Goal: Task Accomplishment & Management: Complete application form

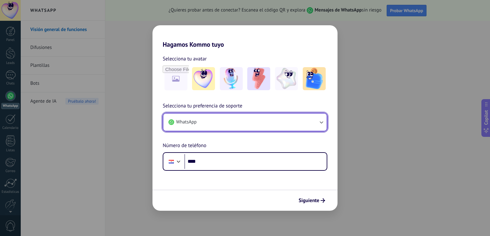
click at [244, 123] on button "WhatsApp" at bounding box center [244, 121] width 163 height 17
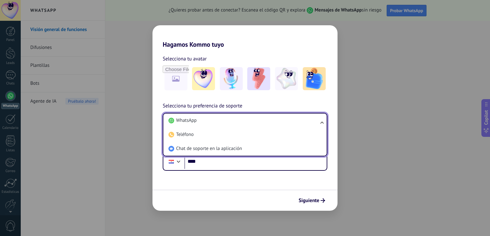
click at [244, 123] on li "WhatsApp" at bounding box center [244, 120] width 156 height 14
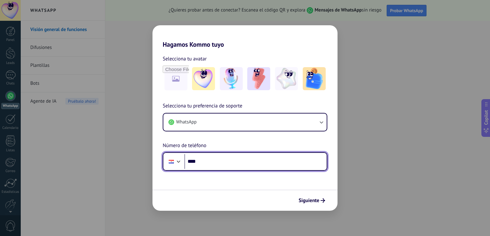
click at [220, 165] on input "****" at bounding box center [255, 161] width 142 height 15
type input "**********"
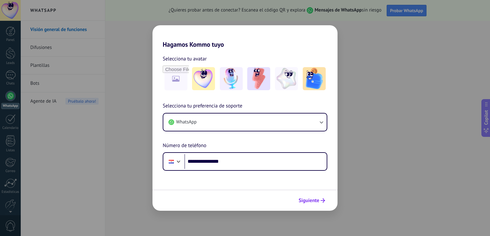
click at [310, 199] on span "Siguiente" at bounding box center [309, 200] width 21 height 4
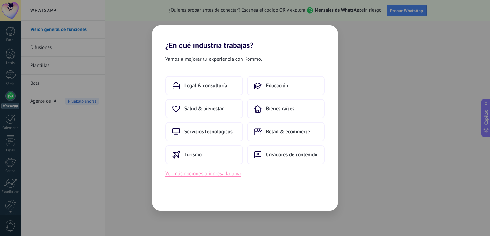
click at [230, 173] on button "Ver más opciones o ingresa la tuya" at bounding box center [202, 173] width 75 height 8
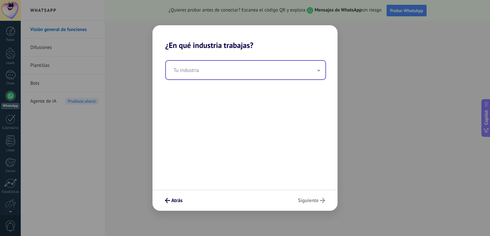
click at [183, 65] on input "text" at bounding box center [246, 70] width 160 height 19
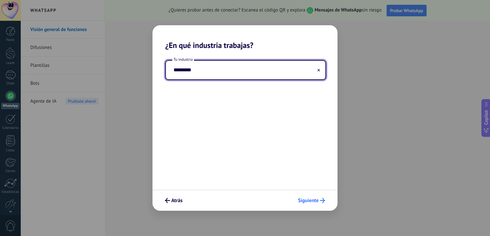
type input "*********"
click at [318, 199] on span "Siguiente" at bounding box center [308, 200] width 21 height 4
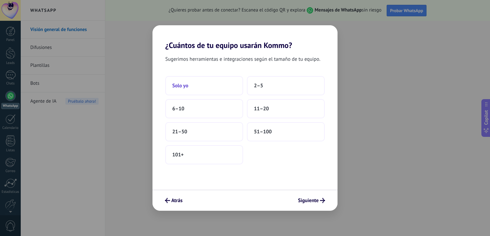
click at [177, 86] on span "Solo yo" at bounding box center [180, 85] width 16 height 6
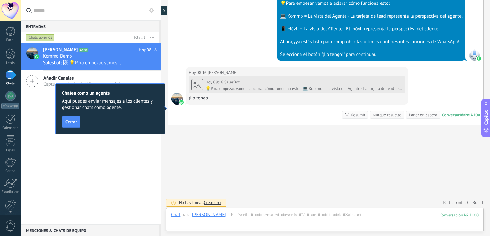
scroll to position [274, 0]
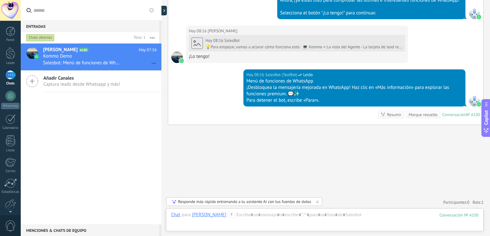
click at [393, 86] on div "¡Desbloquea la mensajería mejorada en WhatsApp! Haz clic en «Más información» p…" at bounding box center [354, 90] width 216 height 13
click at [243, 215] on div at bounding box center [325, 220] width 308 height 19
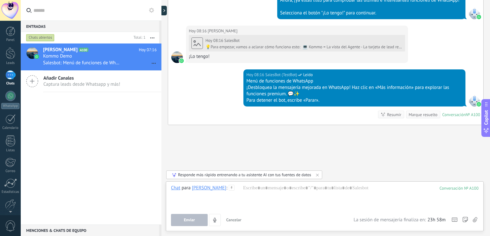
click at [245, 216] on div "Enviar Cancelar Rastrear clics en links ? Reducir links largos y rastrear clics…" at bounding box center [262, 220] width 183 height 12
click at [302, 214] on div "Enviar Cancelar Rastrear clics en links ? Reducir links largos y rastrear clics…" at bounding box center [262, 220] width 183 height 12
click at [283, 221] on div "Enviar Cancelar Rastrear clics en links ? Reducir links largos y rastrear clics…" at bounding box center [262, 220] width 183 height 12
click at [254, 191] on div at bounding box center [325, 196] width 308 height 24
click at [199, 215] on button "Enviar" at bounding box center [189, 220] width 37 height 12
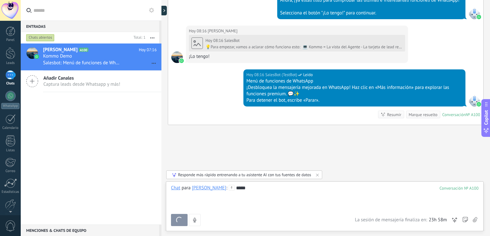
scroll to position [298, 0]
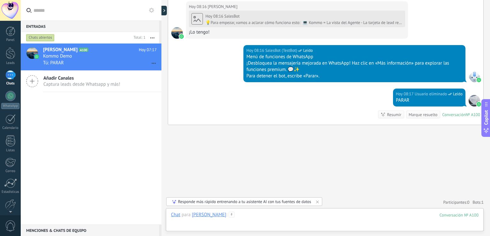
click at [285, 214] on div at bounding box center [325, 220] width 308 height 19
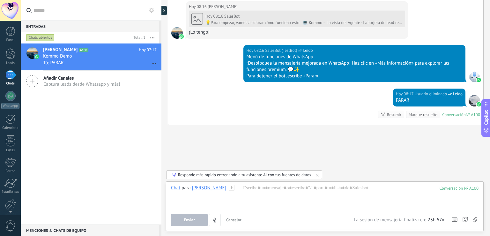
click at [289, 176] on div "Responde más rápido entrenando a tu asistente AI con tus fuentes de datos" at bounding box center [244, 174] width 133 height 5
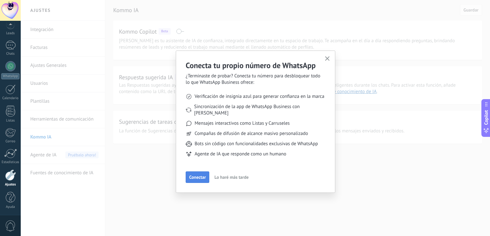
click at [198, 175] on span "Conectar" at bounding box center [197, 177] width 17 height 4
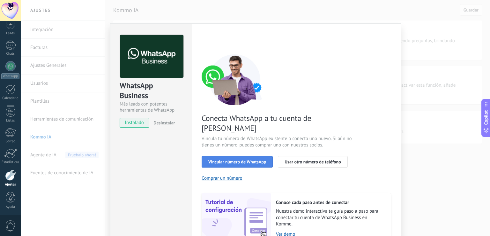
click at [220, 159] on span "Vincular número de WhatsApp" at bounding box center [237, 161] width 58 height 4
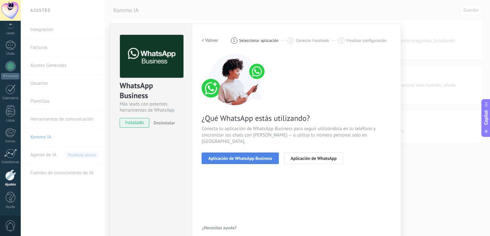
click at [224, 156] on span "Aplicación de WhatsApp Business" at bounding box center [240, 158] width 64 height 4
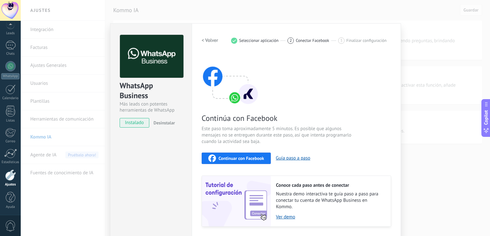
click at [249, 42] on span "Seleccionar aplicación" at bounding box center [259, 40] width 40 height 5
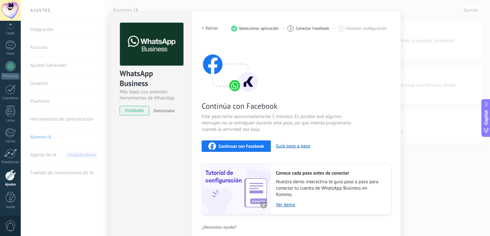
scroll to position [19, 0]
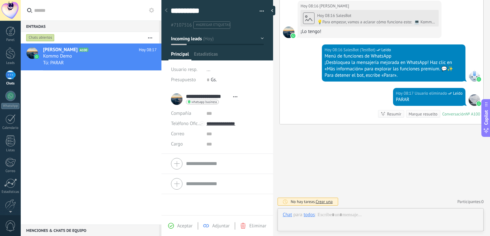
scroll to position [9, 0]
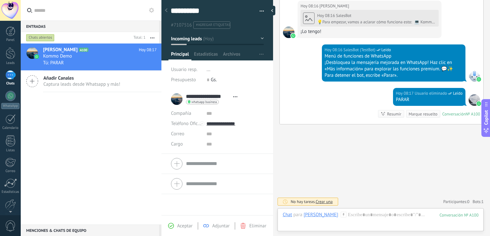
click at [175, 228] on div "Aceptar" at bounding box center [180, 225] width 24 height 6
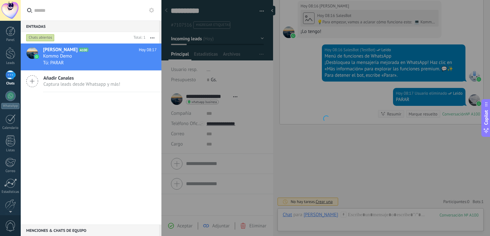
click at [170, 225] on div at bounding box center [325, 118] width 329 height 236
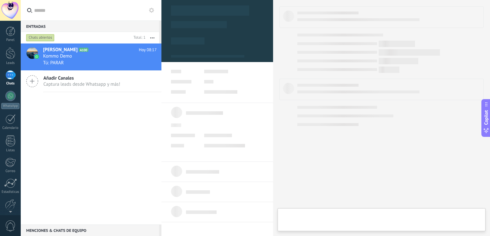
type textarea "**********"
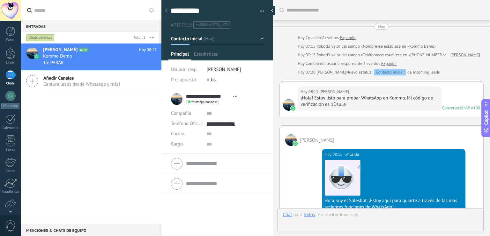
scroll to position [359, 0]
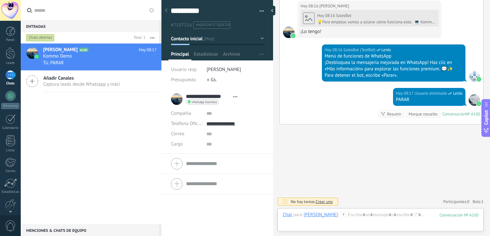
click at [36, 83] on icon at bounding box center [32, 81] width 12 height 12
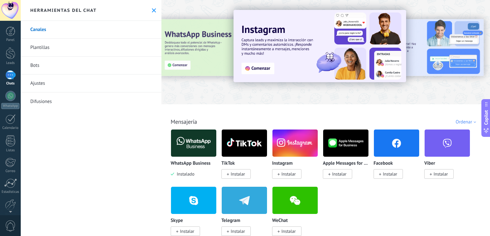
click at [228, 162] on p "TikTok" at bounding box center [227, 163] width 13 height 5
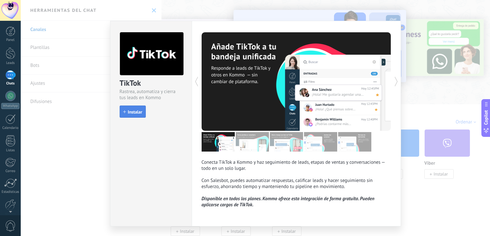
click at [132, 113] on span "Instalar" at bounding box center [135, 111] width 14 height 4
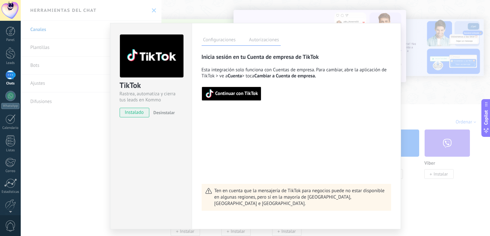
click at [210, 95] on icon "button" at bounding box center [209, 93] width 7 height 8
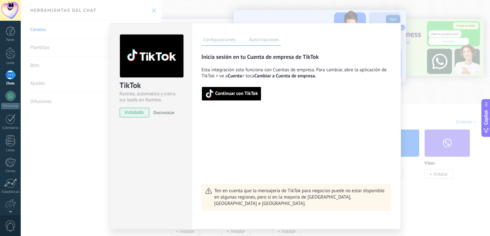
click at [41, 31] on div "TikTok Rastrea, automatiza y cierra tus leads en Kommo instalado Desinstalar Co…" at bounding box center [255, 118] width 469 height 236
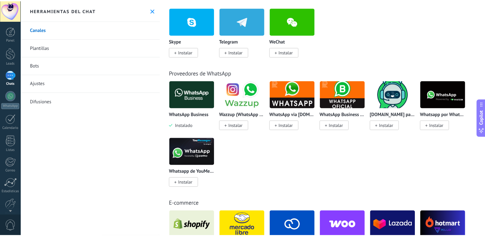
scroll to position [191, 0]
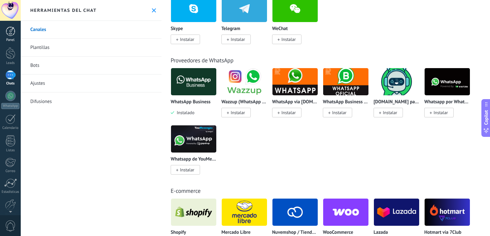
click at [12, 28] on div at bounding box center [11, 31] width 10 height 10
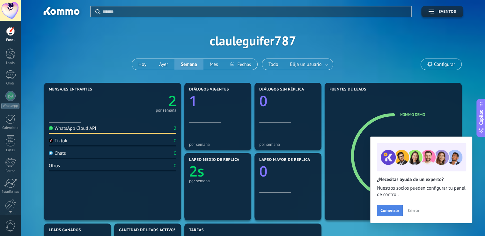
click at [394, 208] on span "Comenzar" at bounding box center [390, 210] width 19 height 4
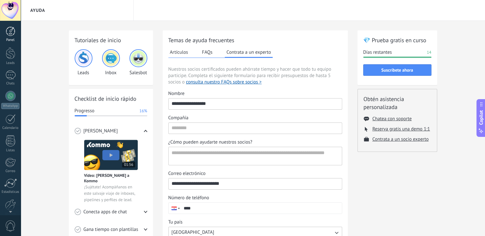
click at [10, 32] on div at bounding box center [11, 31] width 10 height 10
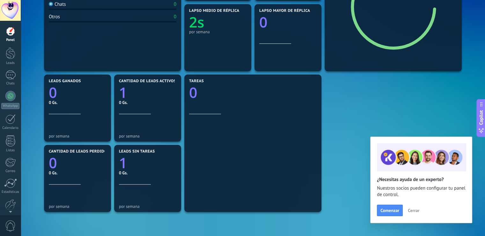
scroll to position [160, 0]
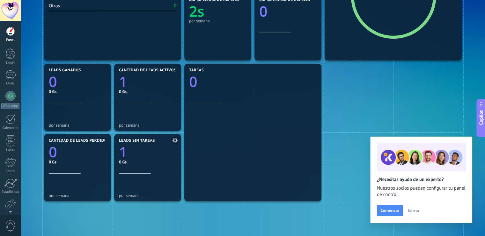
click at [139, 137] on section "Leads sin tareas 1 0 Gs. por semana" at bounding box center [147, 167] width 67 height 67
click at [131, 147] on icon "1" at bounding box center [147, 150] width 57 height 14
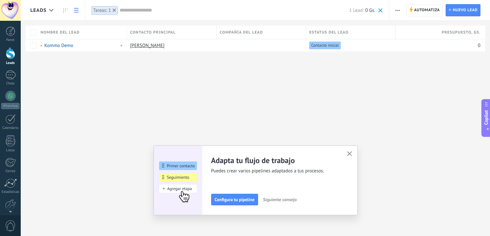
click at [350, 151] on icon "button" at bounding box center [349, 153] width 5 height 5
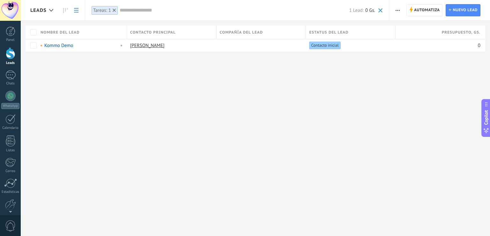
click at [42, 9] on span "Leads" at bounding box center [38, 10] width 16 height 6
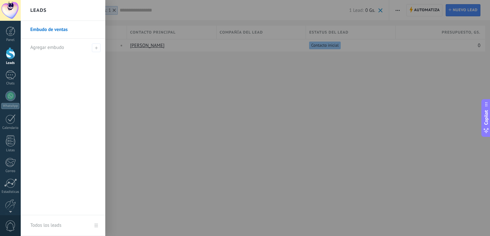
click at [42, 30] on link "Embudo de ventas" at bounding box center [64, 30] width 69 height 18
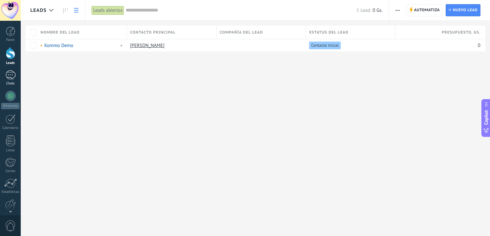
click at [8, 76] on div "1" at bounding box center [10, 74] width 10 height 9
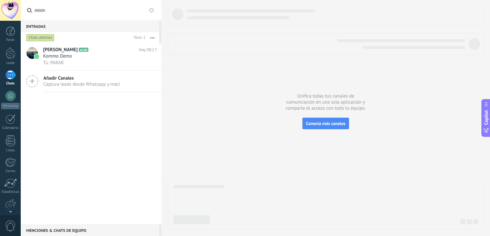
click at [56, 80] on span "Añadir Canales" at bounding box center [81, 78] width 77 height 6
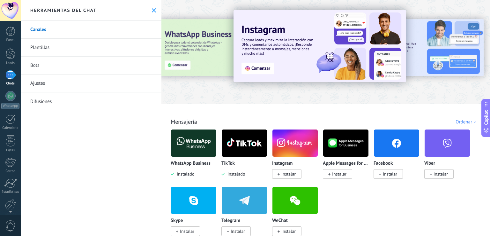
click at [263, 69] on img at bounding box center [320, 46] width 173 height 72
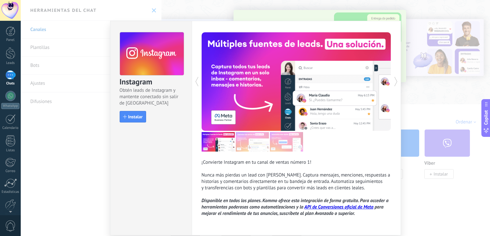
click at [12, 75] on div "1" at bounding box center [10, 74] width 10 height 9
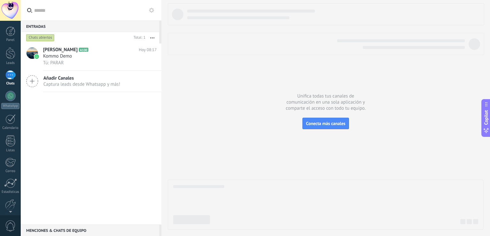
click at [59, 79] on span "Añadir Canales" at bounding box center [81, 78] width 77 height 6
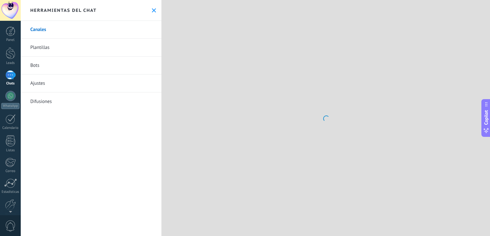
click at [59, 79] on link "Ajustes" at bounding box center [91, 83] width 141 height 18
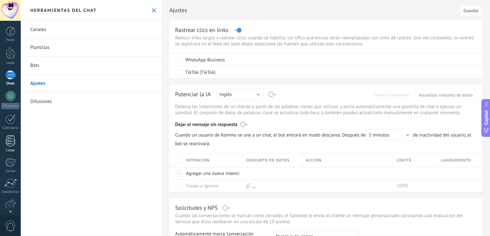
click at [11, 143] on div at bounding box center [11, 140] width 10 height 11
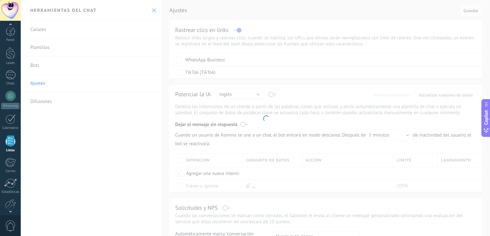
scroll to position [16, 0]
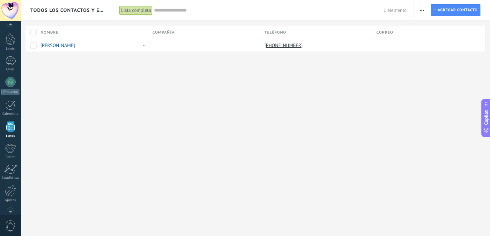
scroll to position [16, 0]
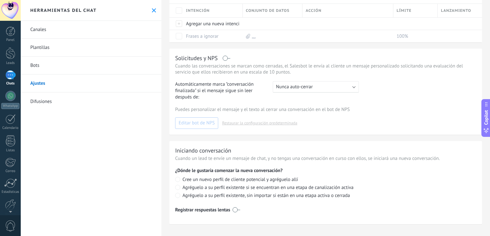
scroll to position [152, 0]
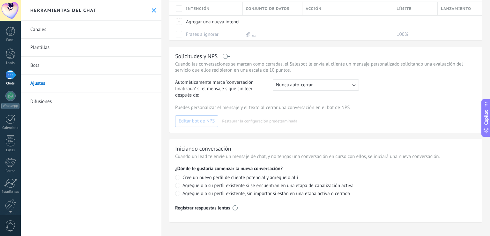
click at [49, 102] on link "Difusiones" at bounding box center [91, 101] width 141 height 18
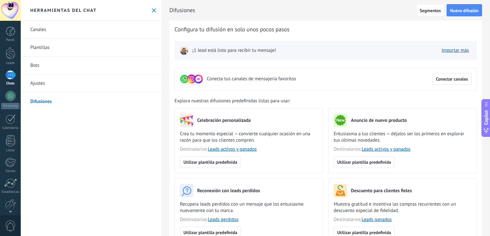
click at [250, 52] on span "¡1 lead está listo para recibir tu mensaje!" at bounding box center [234, 50] width 84 height 6
click at [192, 52] on div "¡1 lead está listo para recibir tu mensaje!" at bounding box center [228, 50] width 96 height 9
click at [182, 50] on img at bounding box center [184, 50] width 9 height 9
click at [206, 50] on span "¡1 lead está listo para recibir tu mensaje!" at bounding box center [234, 50] width 84 height 6
click at [455, 51] on link "Importar más" at bounding box center [455, 50] width 27 height 6
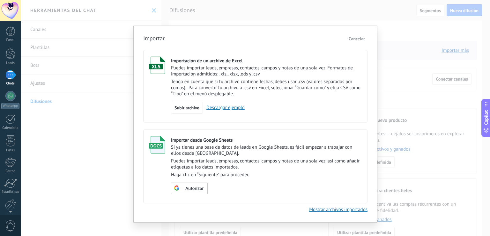
click at [211, 112] on div "Subir archivo Descargar ejemplo" at bounding box center [266, 107] width 191 height 12
click at [183, 109] on span "Subir archivo" at bounding box center [187, 107] width 25 height 4
click at [0, 0] on input "Importación de un archivo de Excel Puedes importar leads, empresas, contactos, …" at bounding box center [0, 0] width 0 height 0
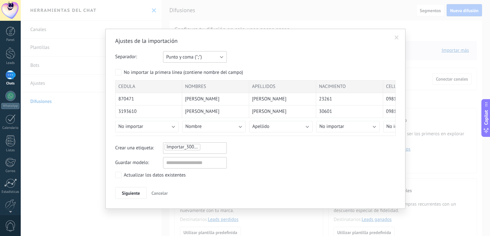
click at [218, 56] on button "Punto y coma (";")" at bounding box center [195, 56] width 64 height 11
click at [218, 56] on span "Punto y coma (";")" at bounding box center [191, 57] width 65 height 6
click at [187, 162] on input "text" at bounding box center [195, 162] width 64 height 11
type input "**********"
click at [129, 191] on span "Siguiente" at bounding box center [131, 193] width 18 height 4
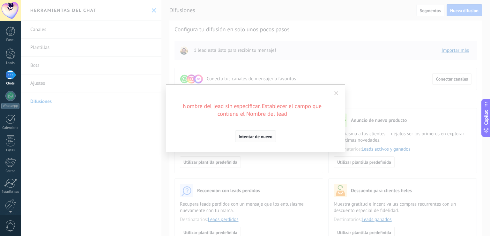
click at [255, 136] on span "Intentar de nuevo" at bounding box center [256, 136] width 34 height 4
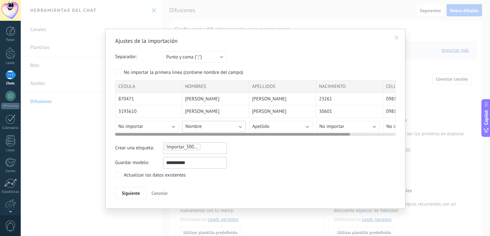
click at [240, 124] on button "Nombre" at bounding box center [214, 126] width 64 height 11
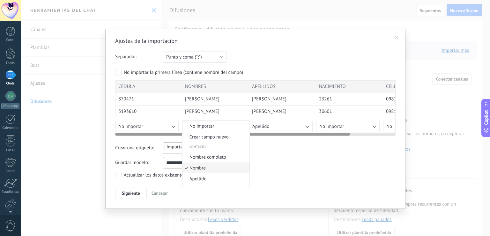
scroll to position [14, 0]
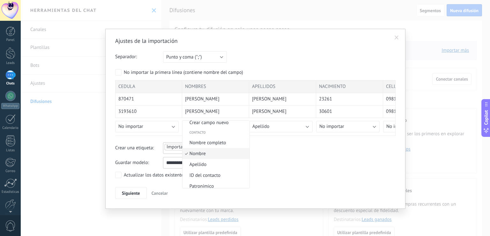
click at [216, 152] on span "Nombre" at bounding box center [215, 153] width 65 height 6
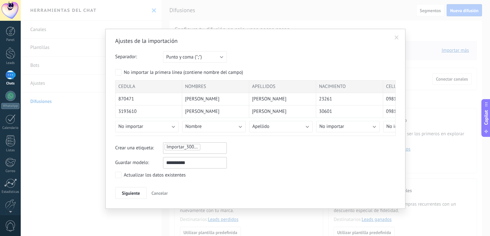
drag, startPoint x: 362, startPoint y: 137, endPoint x: 380, endPoint y: 137, distance: 18.5
click at [380, 137] on div "Ajustes de la importación Separador: Punto y coma (";") Coma (",") Tabulación (…" at bounding box center [255, 118] width 281 height 162
drag, startPoint x: 277, startPoint y: 139, endPoint x: 319, endPoint y: 139, distance: 41.2
click at [319, 139] on div "Ajustes de la importación Separador: Punto y coma (";") Coma (",") Tabulación (…" at bounding box center [255, 118] width 281 height 162
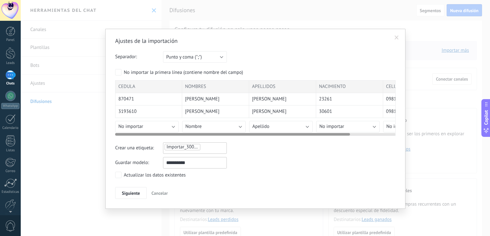
scroll to position [0, 55]
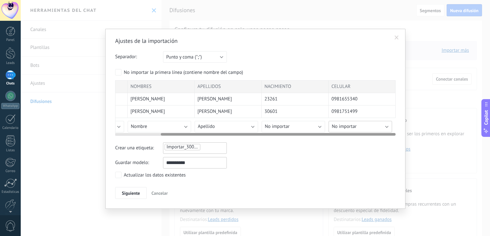
click at [387, 122] on button "No importar" at bounding box center [361, 126] width 64 height 11
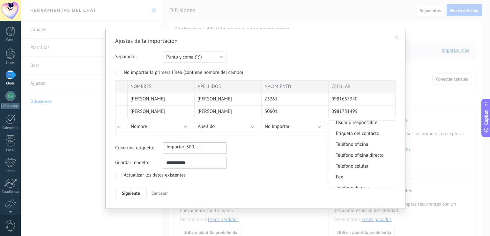
scroll to position [128, 0]
click at [352, 157] on span "Teléfono celular" at bounding box center [361, 159] width 65 height 6
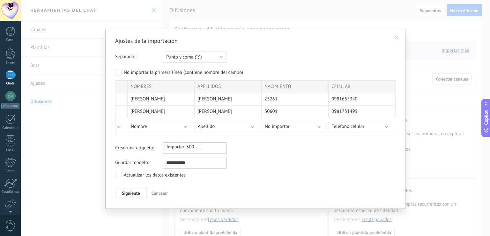
click at [200, 147] on ul "Importar_30092025_1004" at bounding box center [186, 147] width 44 height 8
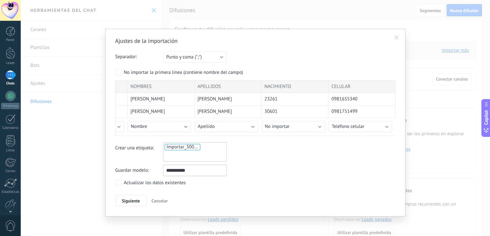
click at [260, 157] on div "Crear una etiqueta: Importar_30092025_1004" at bounding box center [255, 151] width 281 height 19
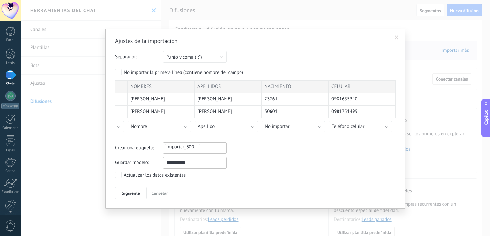
click at [174, 41] on h2 "Ajustes de la importación" at bounding box center [252, 41] width 274 height 8
click at [125, 191] on span "Siguiente" at bounding box center [131, 193] width 18 height 4
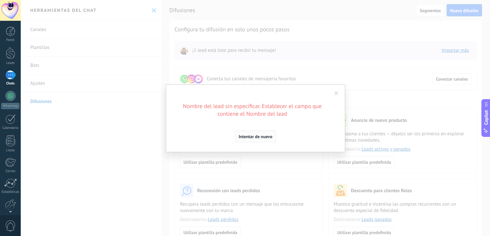
click at [253, 134] on span "Intentar de nuevo" at bounding box center [256, 136] width 34 height 4
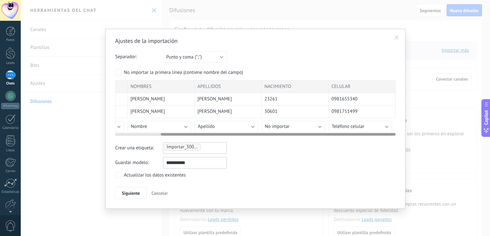
click at [139, 87] on span "NOMBRES" at bounding box center [141, 86] width 21 height 6
click at [142, 86] on span "NOMBRES" at bounding box center [141, 86] width 21 height 6
click at [144, 86] on span "NOMBRES" at bounding box center [141, 86] width 21 height 6
click at [146, 124] on span "Nombre" at bounding box center [139, 126] width 16 height 6
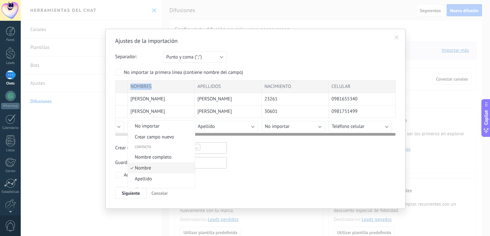
scroll to position [14, 0]
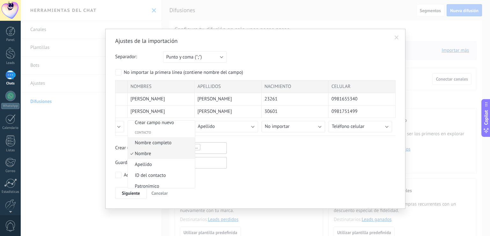
click at [153, 145] on span "Nombre completo" at bounding box center [160, 142] width 65 height 6
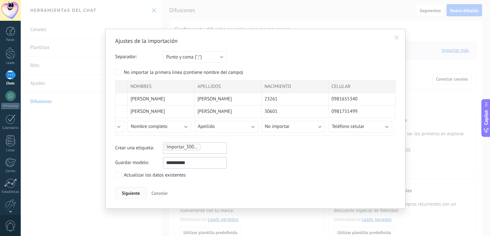
click at [136, 191] on span "Siguiente" at bounding box center [131, 193] width 18 height 4
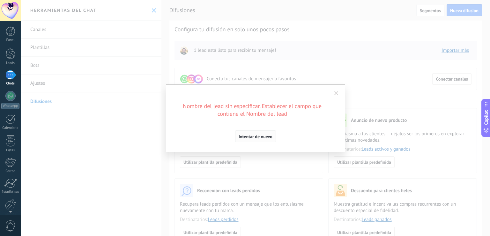
click at [243, 138] on span "Intentar de nuevo" at bounding box center [256, 136] width 34 height 4
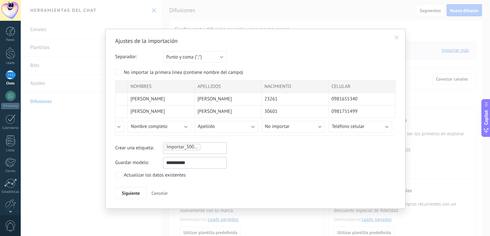
click at [395, 37] on span at bounding box center [397, 37] width 4 height 4
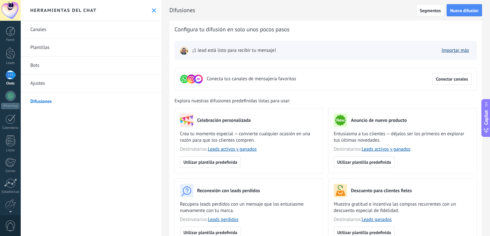
click at [444, 49] on link "Importar más" at bounding box center [455, 50] width 27 height 6
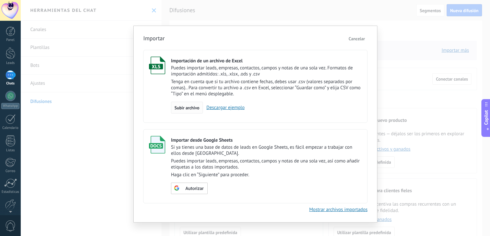
click at [186, 109] on span "Subir archivo" at bounding box center [187, 107] width 25 height 4
click at [0, 0] on input "Importación de un archivo de Excel Puedes importar leads, empresas, contactos, …" at bounding box center [0, 0] width 0 height 0
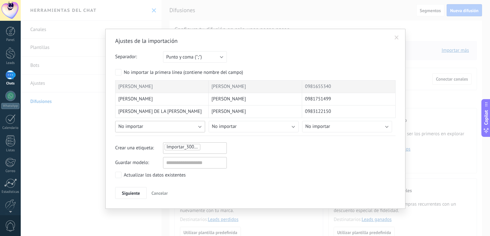
click at [152, 128] on button "No importar" at bounding box center [160, 126] width 90 height 11
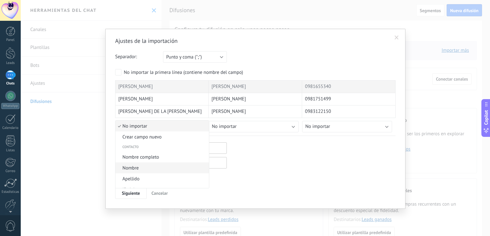
click at [144, 166] on span "Nombre" at bounding box center [162, 168] width 92 height 6
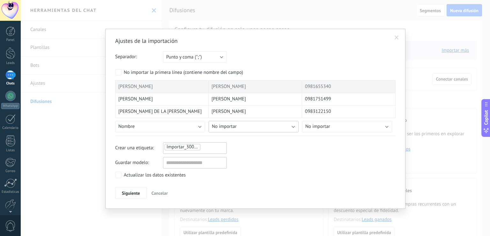
click at [272, 124] on button "No importar" at bounding box center [254, 126] width 90 height 11
click at [249, 178] on span "Apellido" at bounding box center [255, 179] width 92 height 6
click at [356, 122] on button "No importar" at bounding box center [347, 126] width 90 height 11
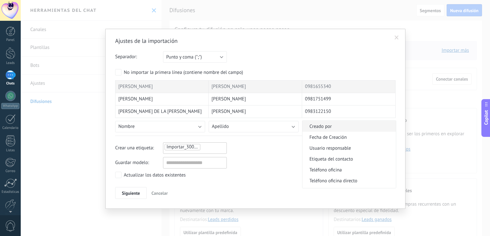
scroll to position [128, 0]
click at [334, 155] on li "Teléfono celular" at bounding box center [350, 159] width 94 height 11
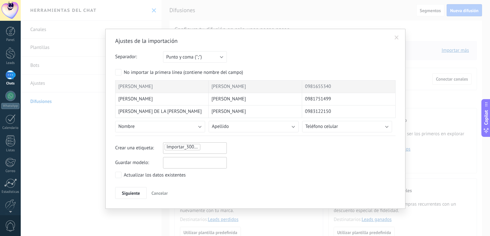
click at [197, 161] on input "text" at bounding box center [195, 162] width 64 height 11
type input "**********"
click at [199, 56] on span "Punto y coma (";")" at bounding box center [184, 57] width 36 height 6
click at [202, 57] on span "Punto y coma (";")" at bounding box center [191, 57] width 65 height 6
click at [130, 192] on span "Siguiente" at bounding box center [131, 193] width 18 height 4
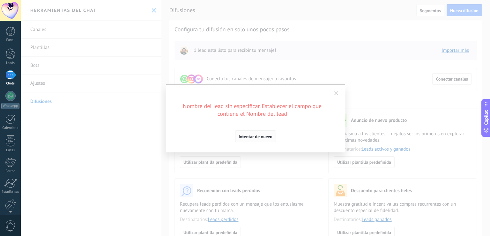
click at [247, 136] on span "Intentar de nuevo" at bounding box center [256, 136] width 34 height 4
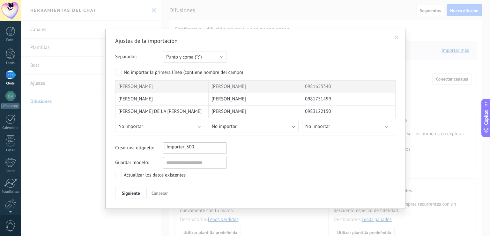
click at [397, 39] on span at bounding box center [397, 37] width 4 height 4
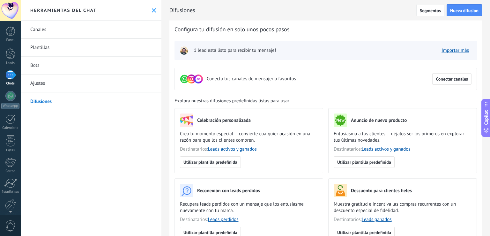
click at [185, 52] on img at bounding box center [184, 50] width 9 height 9
click at [197, 50] on span "¡1 lead está listo para recibir tu mensaje!" at bounding box center [234, 50] width 84 height 6
click at [198, 50] on span "¡1 lead está listo para recibir tu mensaje!" at bounding box center [234, 50] width 84 height 6
click at [211, 50] on span "¡1 lead está listo para recibir tu mensaje!" at bounding box center [234, 50] width 84 height 6
click at [216, 32] on span "Configura tu difusión en solo unos pocos pasos" at bounding box center [232, 30] width 115 height 8
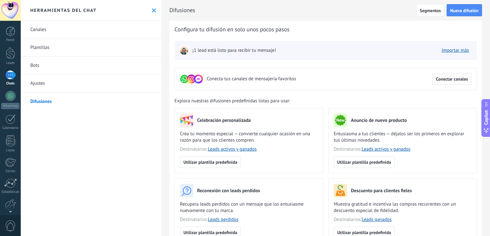
click at [452, 80] on span "Conectar canales" at bounding box center [452, 79] width 32 height 4
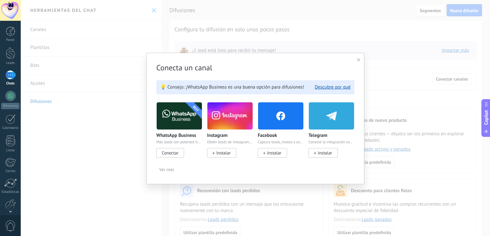
click at [175, 150] on span "Conectar" at bounding box center [170, 153] width 17 height 6
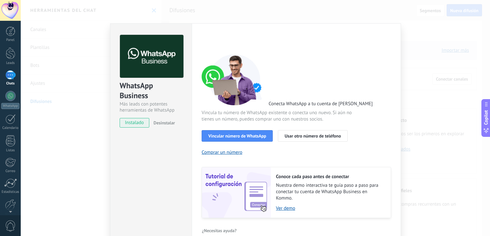
scroll to position [10, 0]
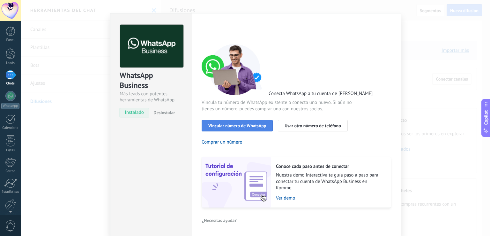
click at [235, 123] on span "Vincular número de WhatsApp" at bounding box center [237, 125] width 58 height 4
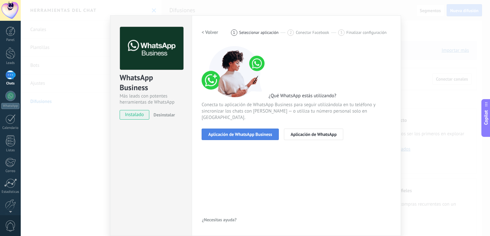
scroll to position [8, 0]
click at [237, 132] on span "Aplicación de WhatsApp Business" at bounding box center [240, 134] width 64 height 4
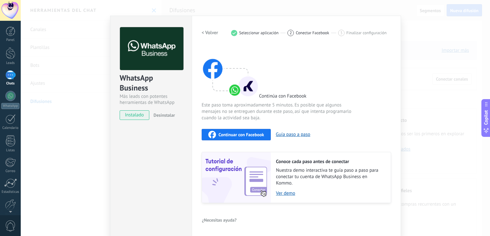
click at [242, 133] on span "Continuar con Facebook" at bounding box center [242, 134] width 46 height 4
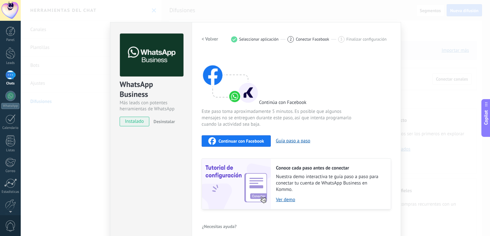
scroll to position [0, 0]
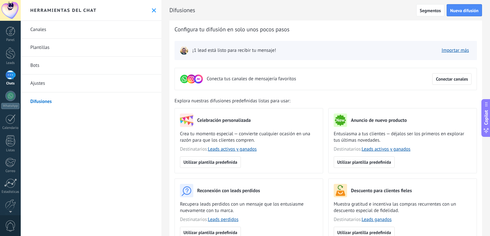
click at [38, 101] on link "Difusiones" at bounding box center [91, 101] width 141 height 18
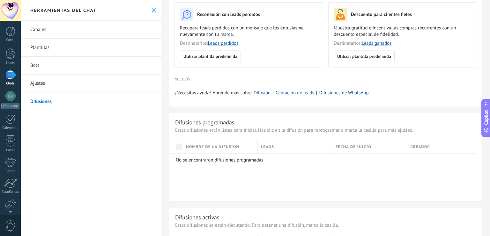
scroll to position [191, 0]
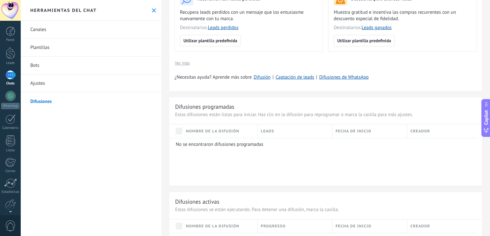
click at [177, 144] on p "No se encontraron difusiones programadas" at bounding box center [324, 144] width 297 height 6
click at [224, 146] on p "No se encontraron difusiones programadas" at bounding box center [324, 144] width 297 height 6
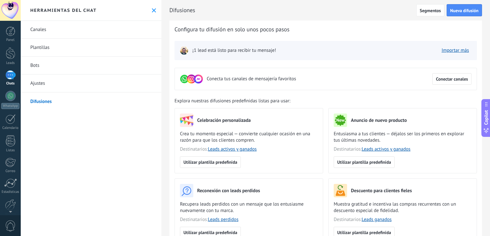
scroll to position [0, 0]
click at [9, 145] on div at bounding box center [11, 140] width 10 height 11
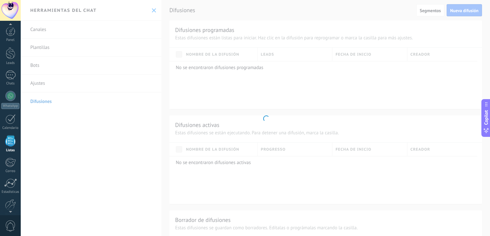
scroll to position [16, 0]
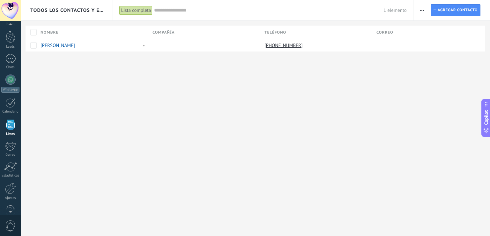
click at [424, 11] on button "button" at bounding box center [421, 10] width 9 height 12
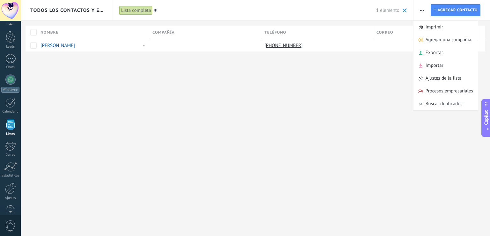
type input "*"
